Goal: Task Accomplishment & Management: Manage account settings

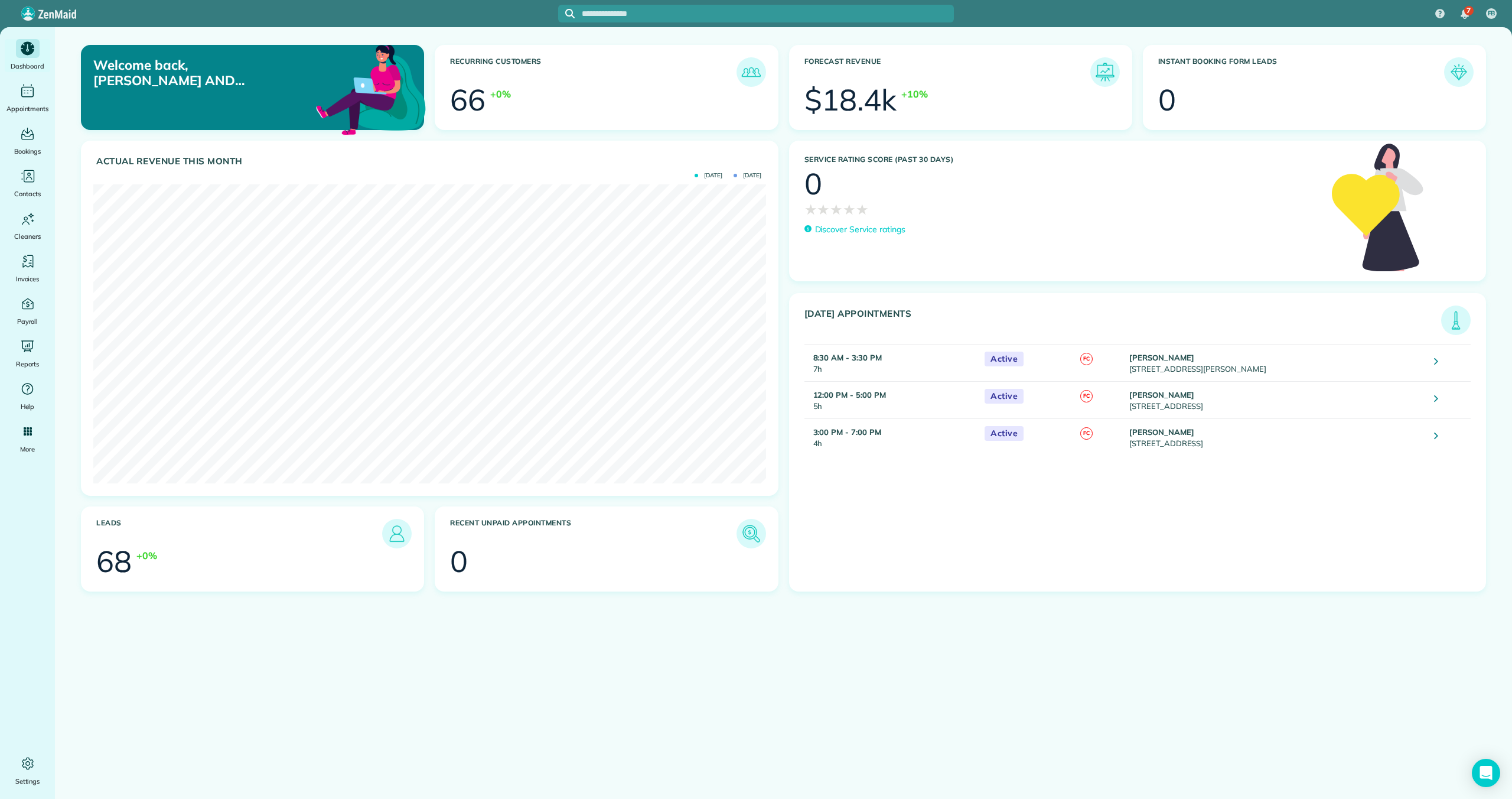
scroll to position [299, 672]
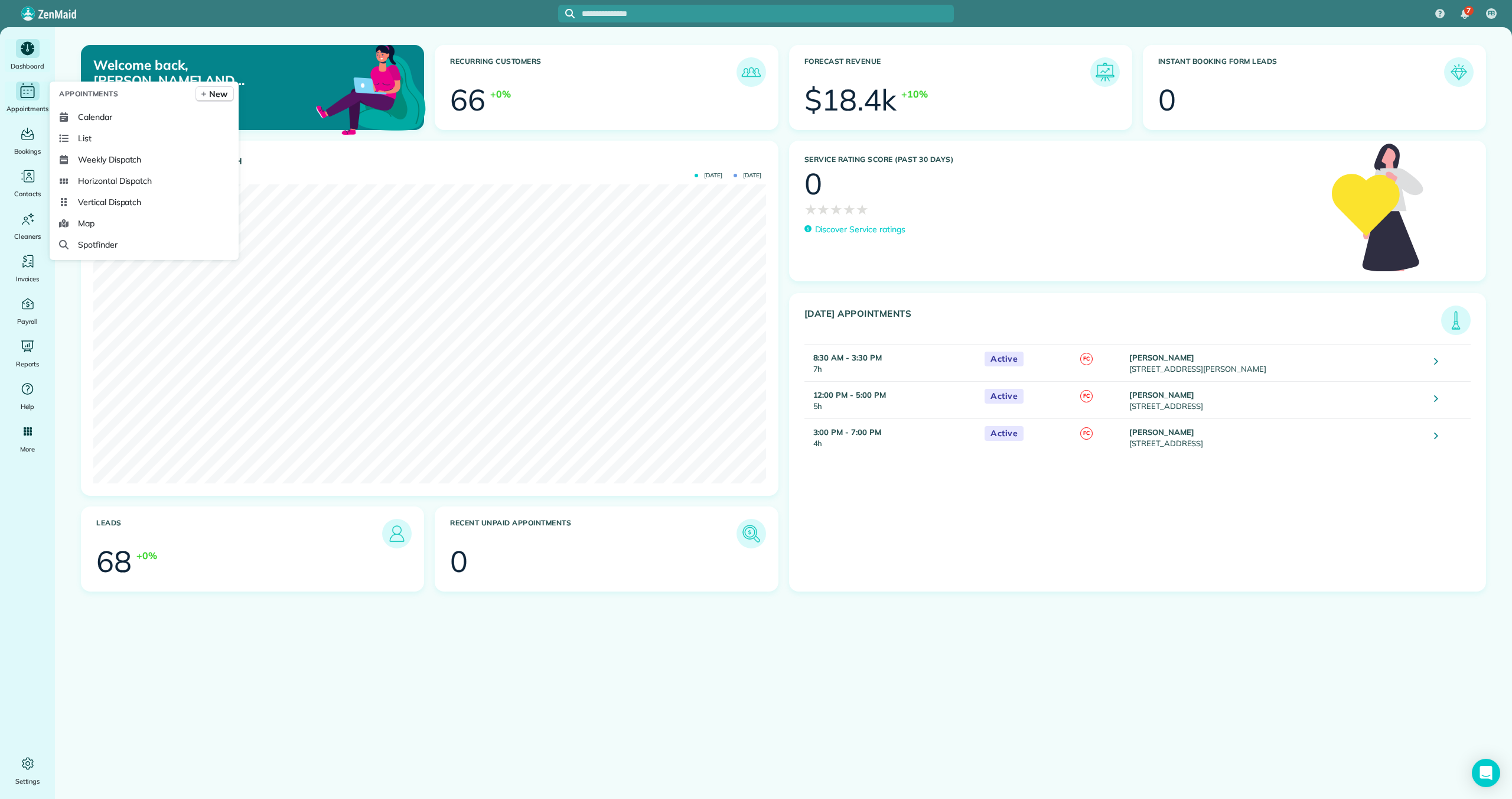
click at [32, 92] on icon "Main" at bounding box center [27, 91] width 18 height 18
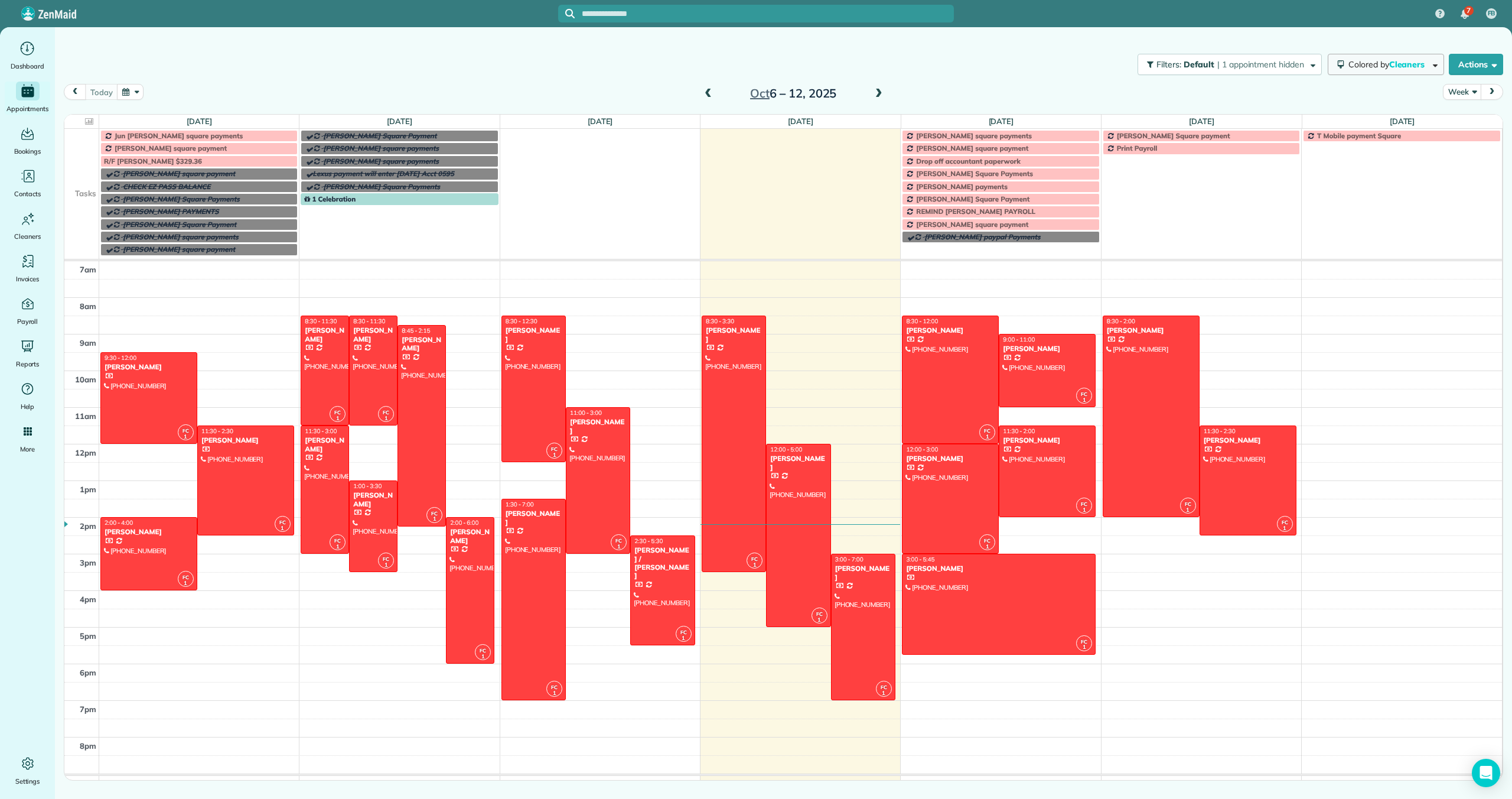
click at [1379, 67] on span "Colored by Cleaners" at bounding box center [1388, 64] width 81 height 11
click at [1372, 192] on link "Color by Paid/Unpaid" at bounding box center [1377, 189] width 109 height 24
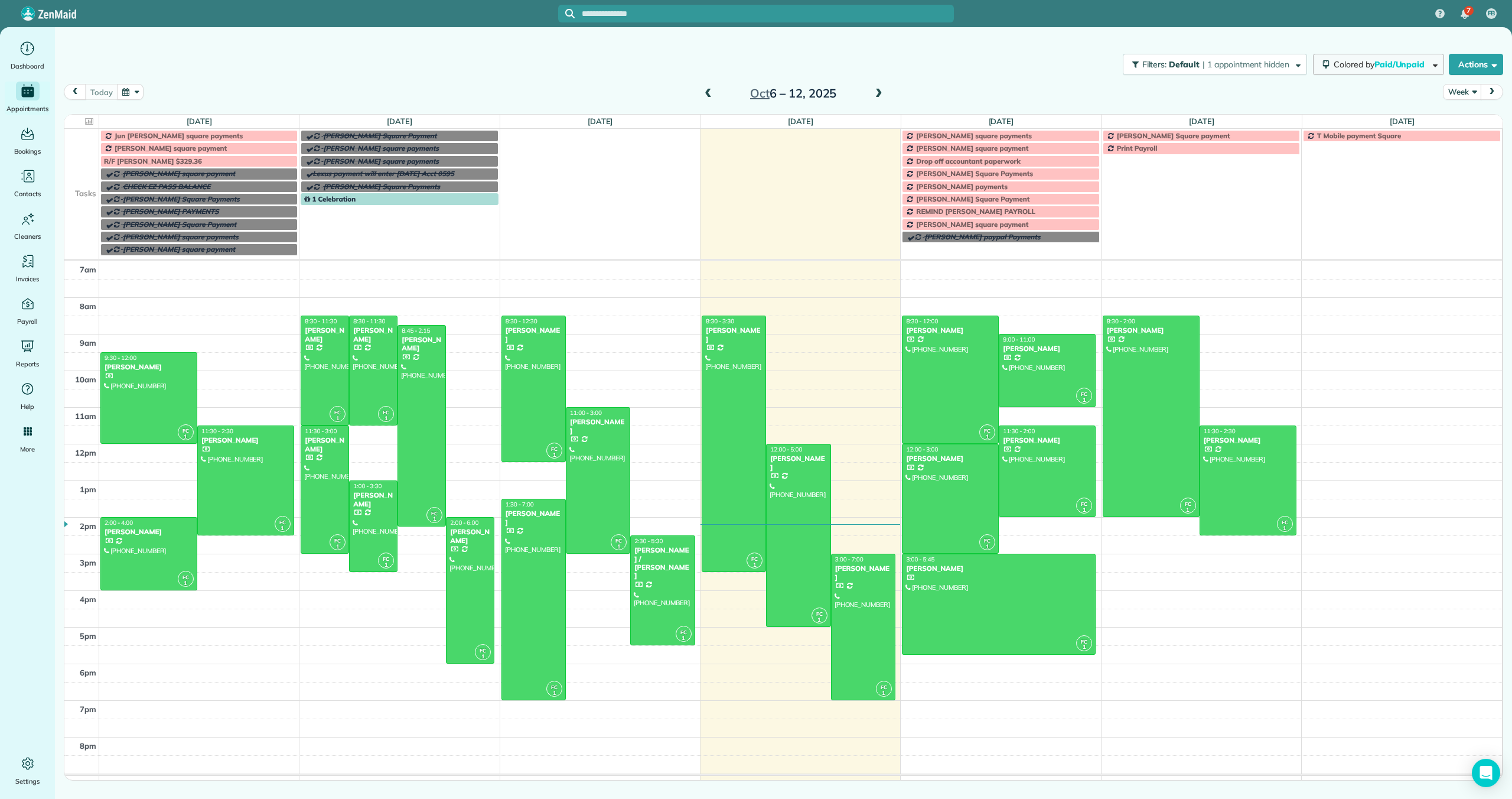
click at [1382, 66] on span "Paid/Unpaid" at bounding box center [1401, 64] width 53 height 11
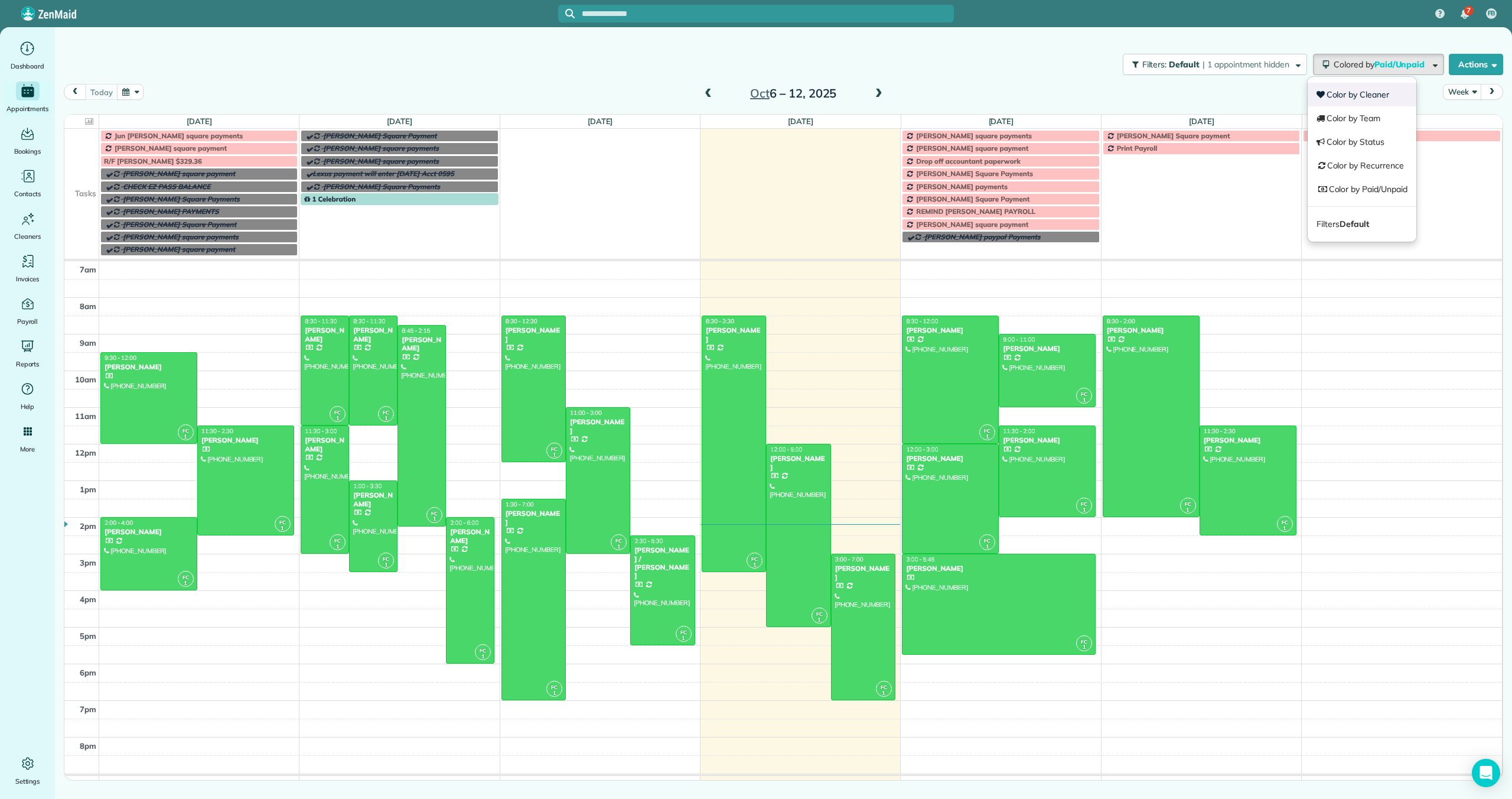
click at [1372, 90] on link "Color by Cleaner" at bounding box center [1362, 94] width 109 height 24
